Goal: Task Accomplishment & Management: Use online tool/utility

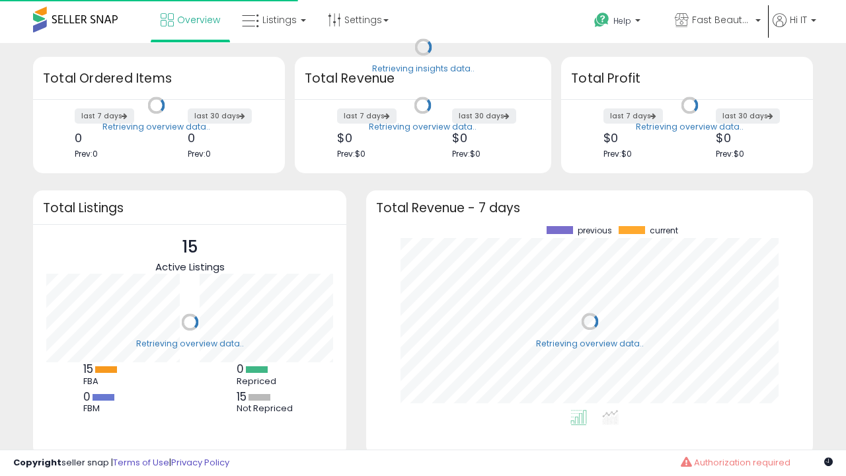
scroll to position [184, 420]
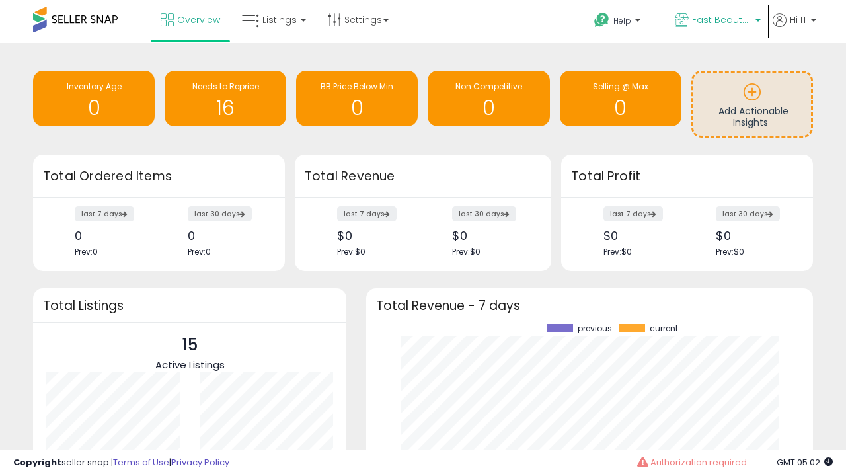
click at [716, 21] on span "Fast Beauty ([GEOGRAPHIC_DATA])" at bounding box center [721, 19] width 59 height 13
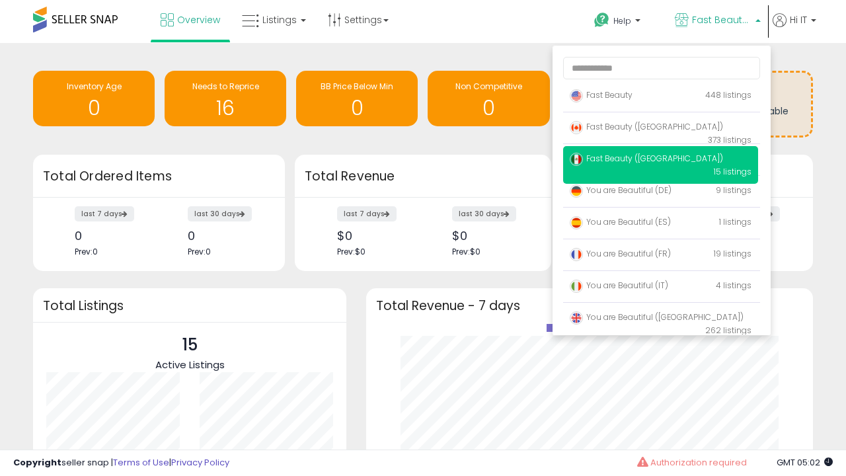
click at [660, 97] on p "Fast Beauty 448 listings" at bounding box center [660, 96] width 195 height 26
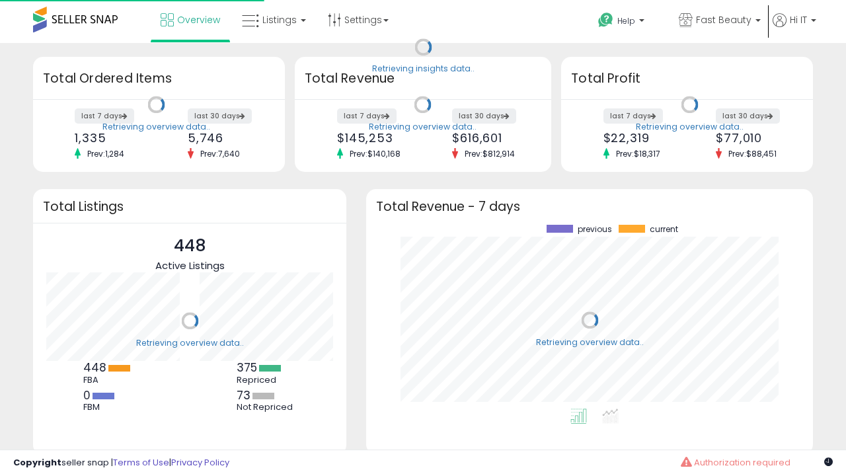
scroll to position [184, 420]
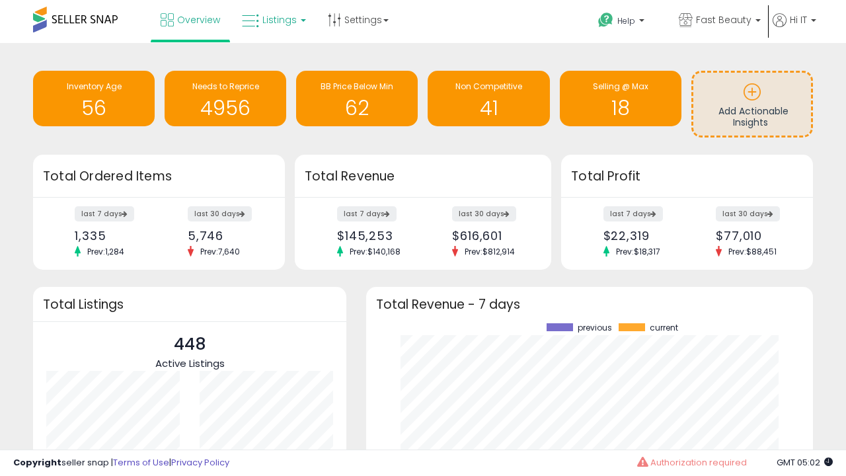
click at [272, 20] on span "Listings" at bounding box center [279, 19] width 34 height 13
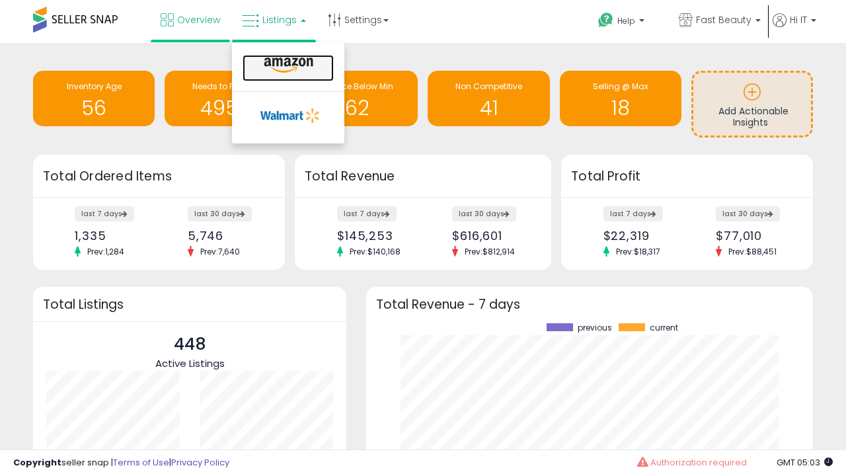
click at [287, 65] on icon at bounding box center [288, 65] width 57 height 17
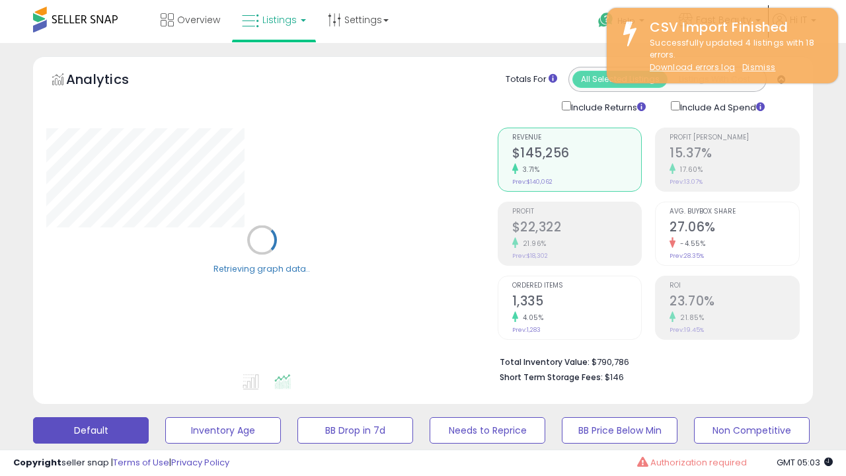
scroll to position [256, 0]
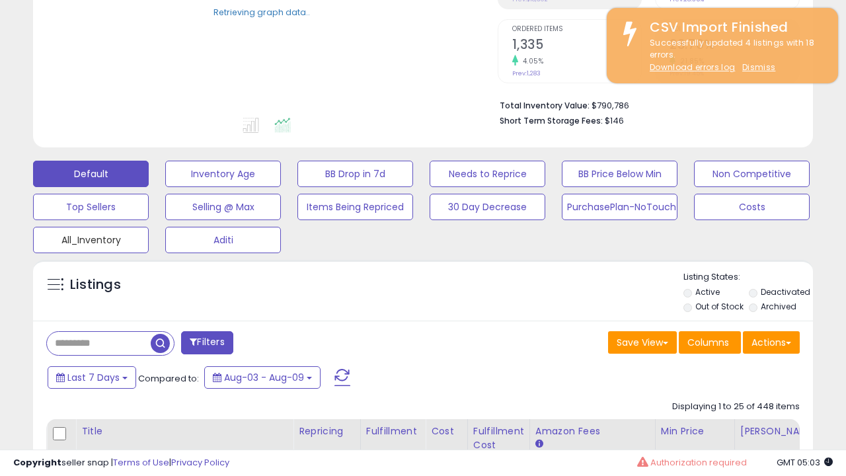
click at [165, 187] on button "All_Inventory" at bounding box center [223, 174] width 116 height 26
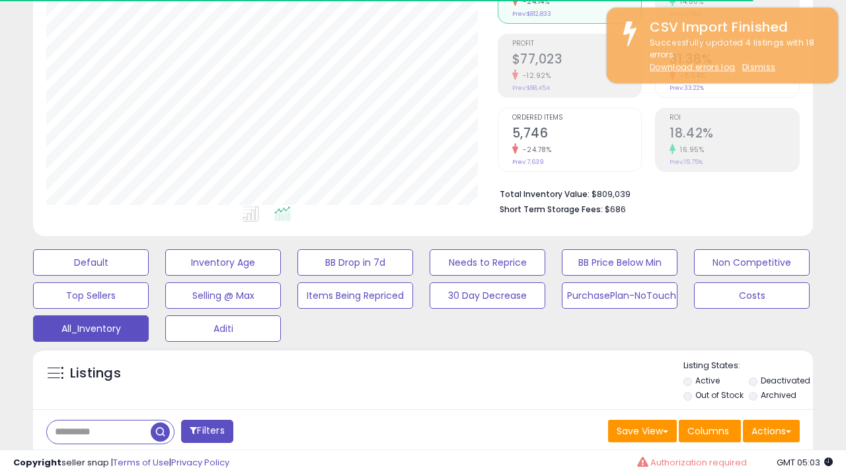
scroll to position [394, 0]
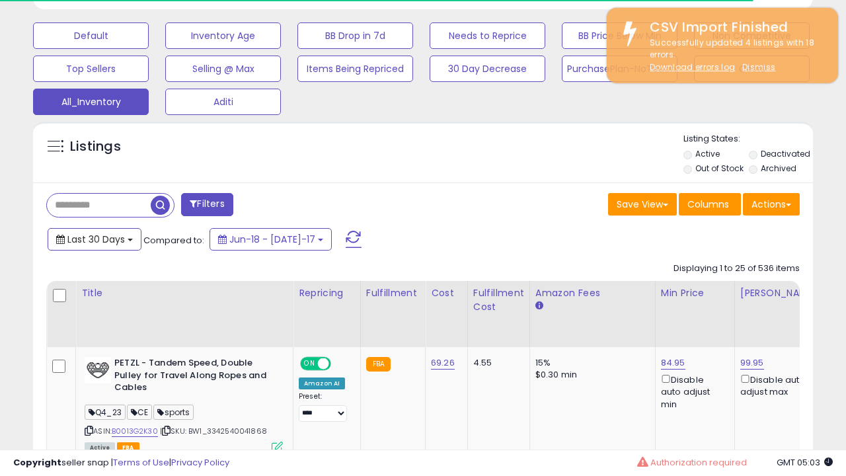
click at [94, 238] on span "Last 30 Days" at bounding box center [95, 239] width 57 height 13
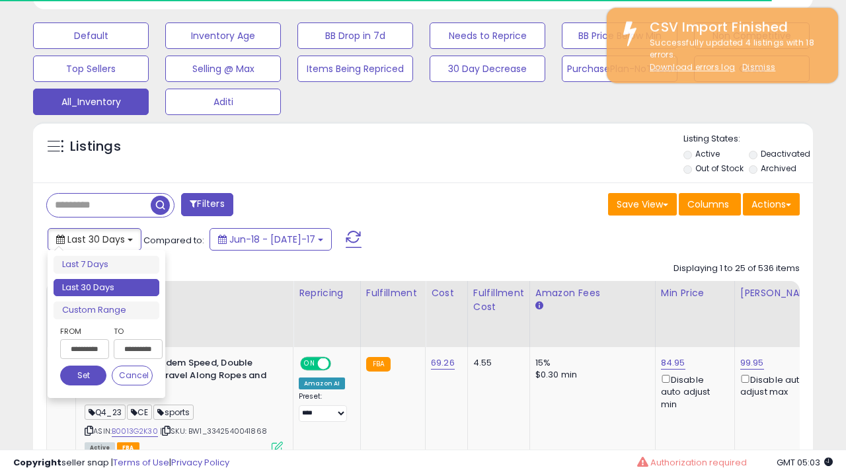
scroll to position [271, 451]
click at [106, 287] on li "Last 30 Days" at bounding box center [107, 288] width 106 height 18
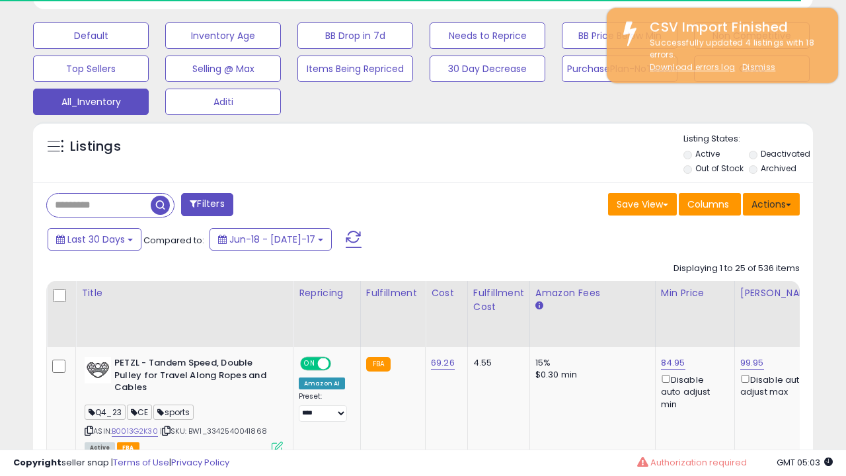
click at [771, 203] on button "Actions" at bounding box center [771, 204] width 57 height 22
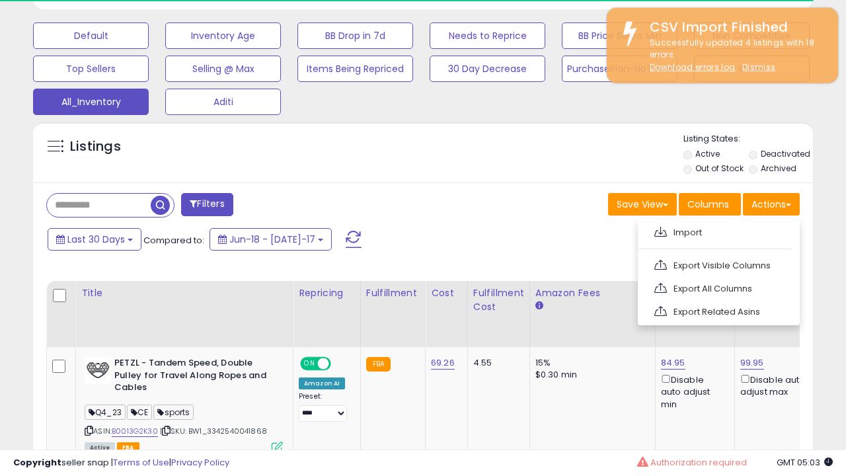
click at [717, 287] on link "Export All Columns" at bounding box center [717, 288] width 145 height 20
